Goal: Find specific page/section: Find specific page/section

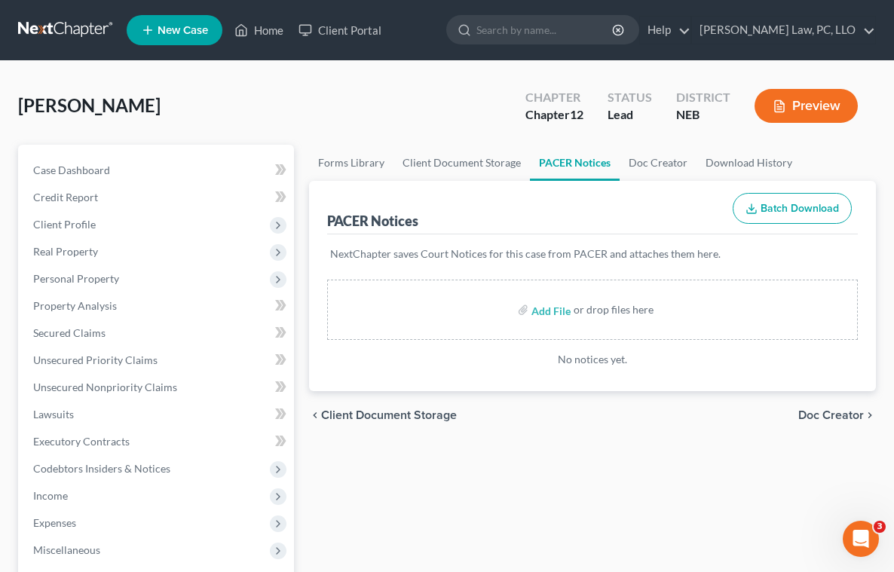
click at [341, 101] on div "Ross, Lance Upgraded Chapter Chapter 12 Status Lead District NEB Preview" at bounding box center [447, 112] width 858 height 66
click at [407, 526] on div "Forms Library Client Document Storage PACER Notices Doc Creator Download Histor…" at bounding box center [592, 499] width 582 height 708
click at [401, 524] on div "Forms Library Client Document Storage PACER Notices Doc Creator Download Histor…" at bounding box center [592, 499] width 582 height 708
click at [576, 563] on div "Forms Library Client Document Storage PACER Notices Doc Creator Download Histor…" at bounding box center [592, 499] width 582 height 708
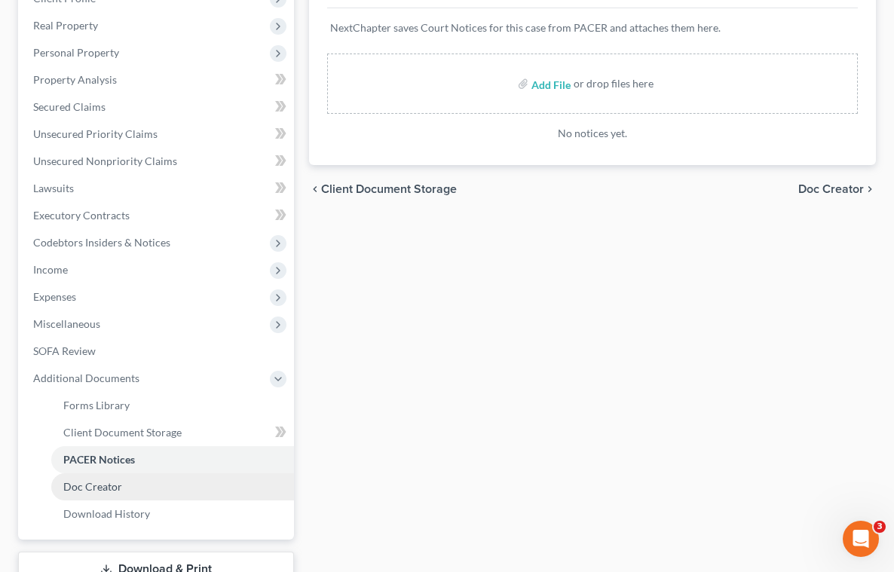
click at [117, 482] on span "Doc Creator" at bounding box center [92, 486] width 59 height 13
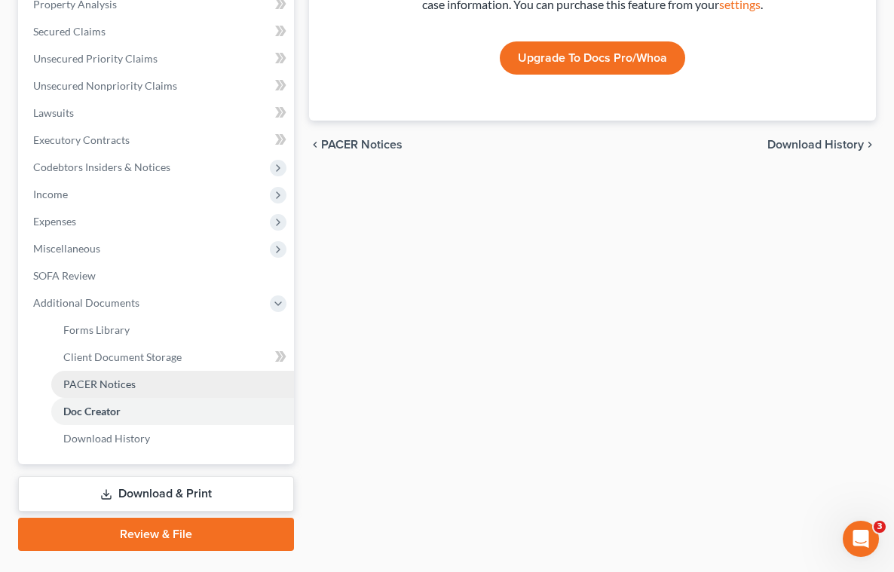
click at [90, 388] on span "PACER Notices" at bounding box center [99, 384] width 72 height 13
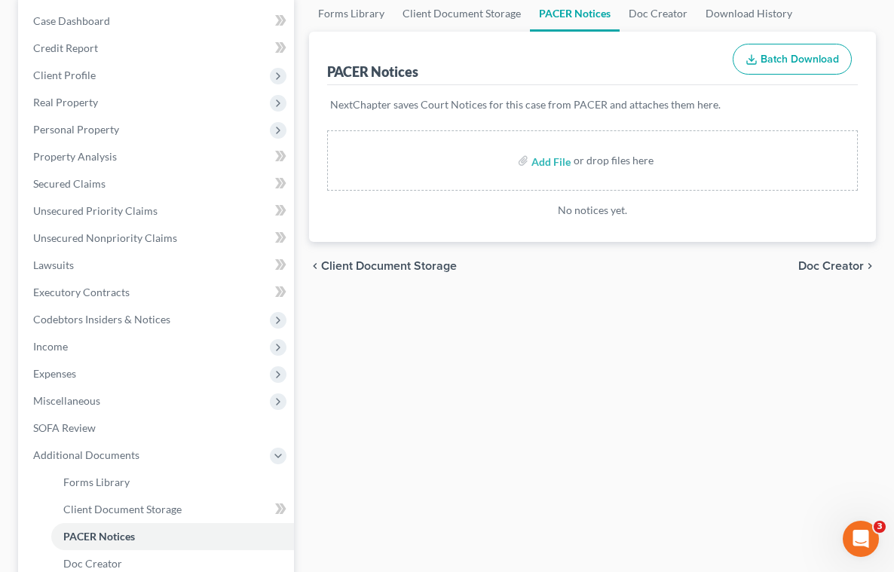
scroll to position [151, 0]
